Goal: Information Seeking & Learning: Learn about a topic

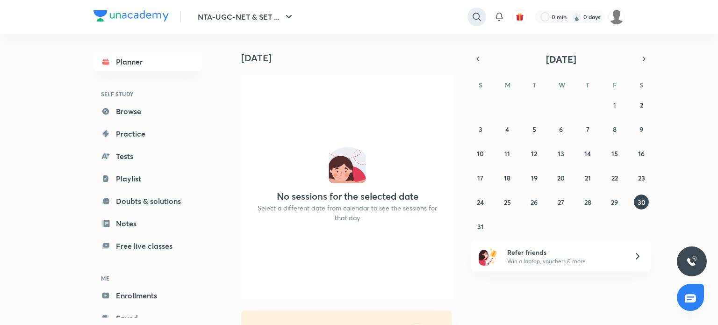
click at [477, 20] on icon at bounding box center [476, 16] width 11 height 11
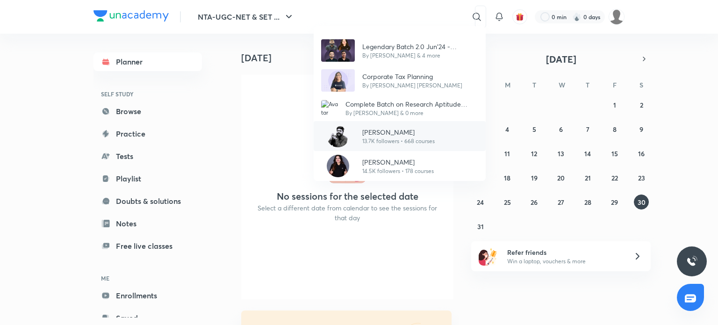
click at [411, 137] on p "13.7K followers • 668 courses" at bounding box center [398, 141] width 72 height 8
